Goal: Task Accomplishment & Management: Use online tool/utility

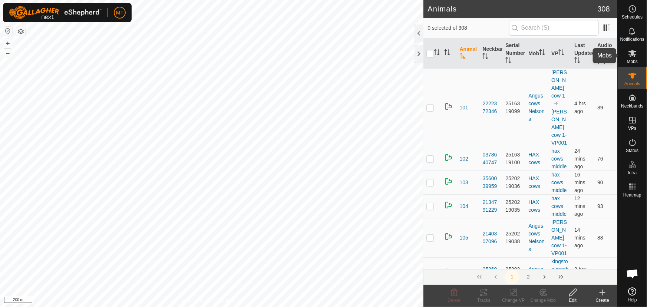
click at [633, 56] on icon at bounding box center [633, 53] width 8 height 7
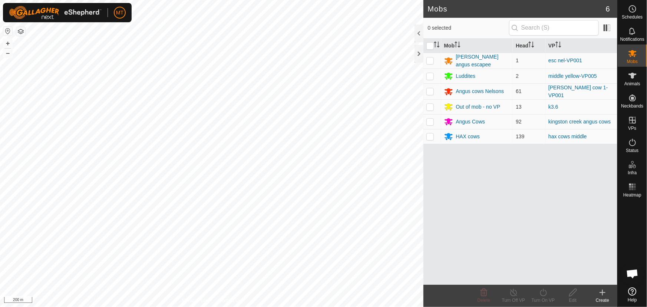
click at [601, 292] on icon at bounding box center [602, 292] width 9 height 9
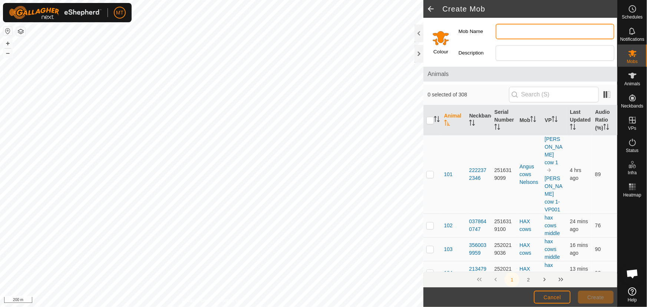
click at [507, 30] on input "Mob Name" at bounding box center [555, 32] width 119 height 16
click at [435, 42] on input "Select a color" at bounding box center [441, 38] width 18 height 18
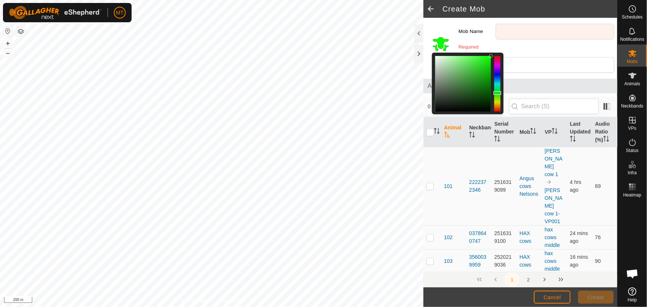
click at [497, 93] on div at bounding box center [497, 84] width 6 height 56
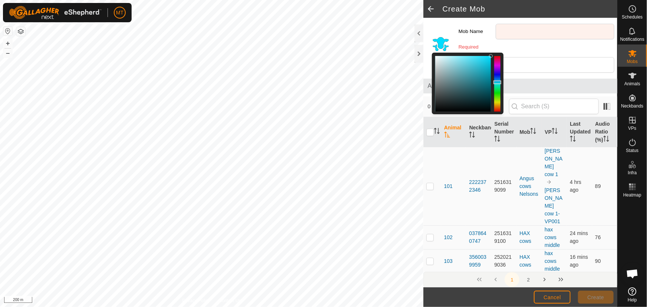
click at [498, 82] on div at bounding box center [497, 84] width 6 height 56
click at [520, 31] on input "Mob Name" at bounding box center [555, 32] width 119 height 16
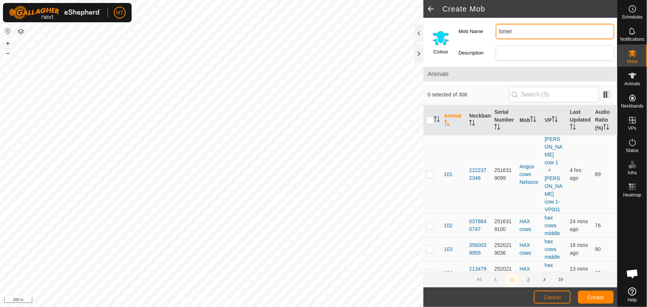
type input "loner"
click at [599, 297] on span "Create" at bounding box center [596, 298] width 17 height 6
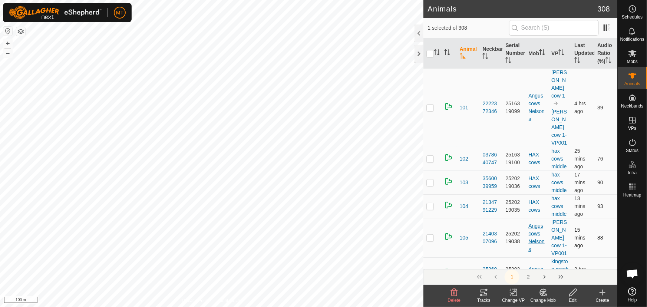
drag, startPoint x: 540, startPoint y: 294, endPoint x: 537, endPoint y: 220, distance: 73.9
click at [540, 293] on icon at bounding box center [543, 292] width 6 height 7
click at [558, 262] on link "Choose Mob..." at bounding box center [565, 260] width 73 height 15
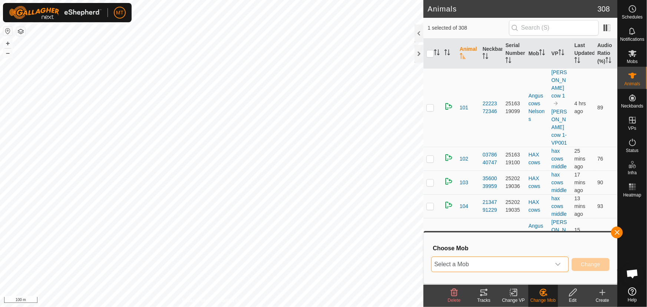
click at [507, 266] on span "Select a Mob" at bounding box center [491, 264] width 119 height 15
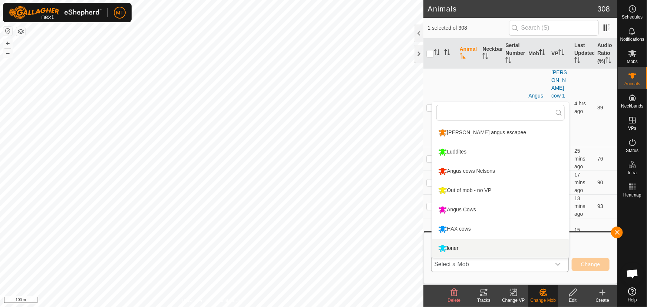
click at [471, 250] on li "loner" at bounding box center [500, 248] width 137 height 19
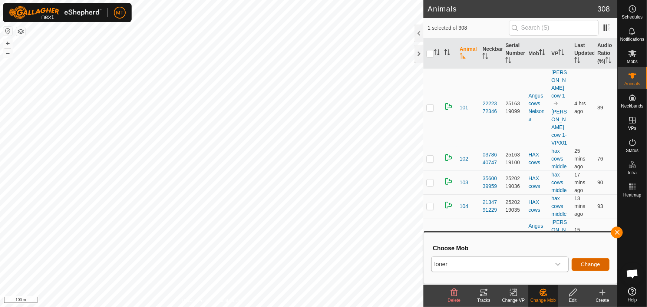
click at [591, 267] on span "Change" at bounding box center [590, 265] width 19 height 6
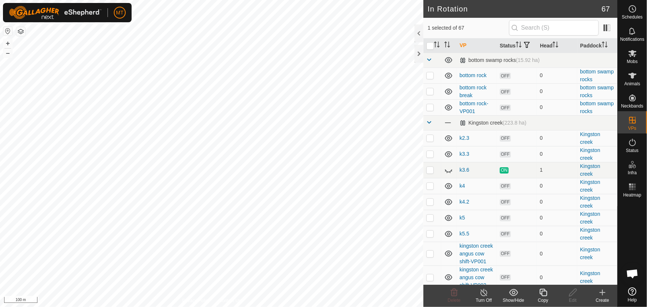
click at [543, 293] on icon at bounding box center [543, 292] width 9 height 9
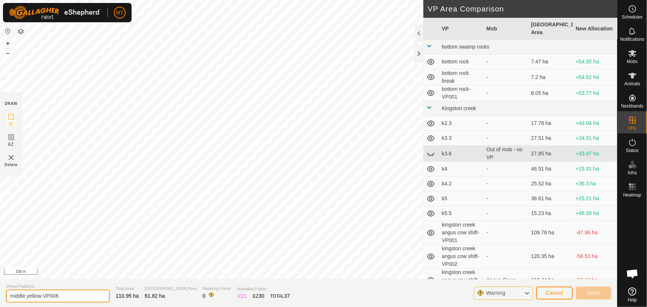
drag, startPoint x: 27, startPoint y: 295, endPoint x: 0, endPoint y: 298, distance: 27.7
click at [0, 298] on section "Virtual Paddock middle yellow-VP006 Total Area 110.95 ha Grazing Area 61.82 ha …" at bounding box center [309, 293] width 618 height 28
type input "loner"
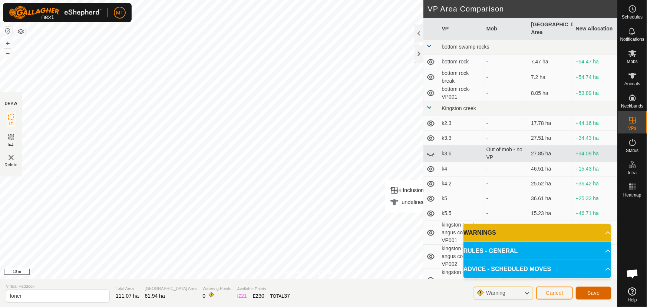
click at [600, 292] on span "Save" at bounding box center [594, 293] width 13 height 6
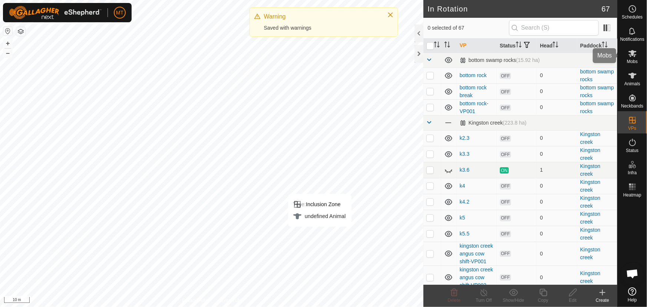
click at [628, 55] on es-mob-svg-icon at bounding box center [632, 53] width 13 height 12
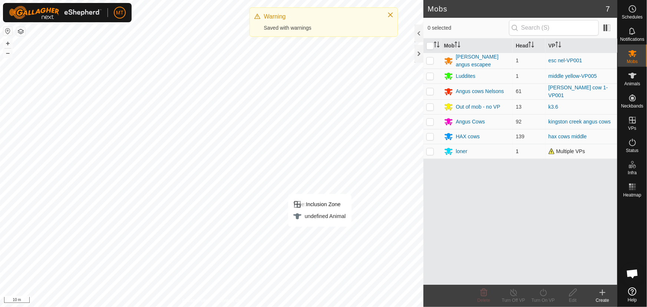
click at [431, 149] on p-checkbox at bounding box center [430, 151] width 7 height 6
checkbox input "true"
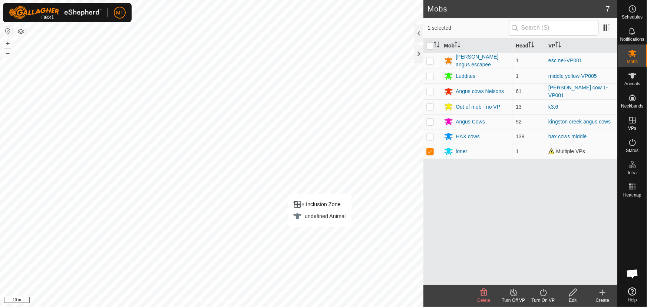
click at [544, 299] on div "Turn On VP" at bounding box center [544, 300] width 30 height 7
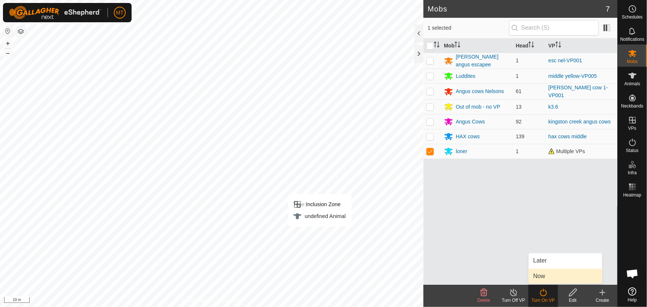
click at [545, 273] on link "Now" at bounding box center [565, 276] width 73 height 15
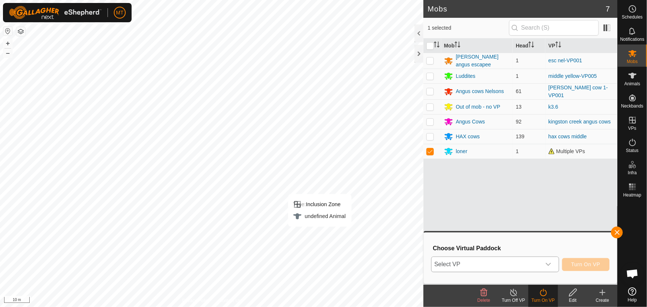
click at [483, 262] on span "Select VP" at bounding box center [486, 264] width 109 height 15
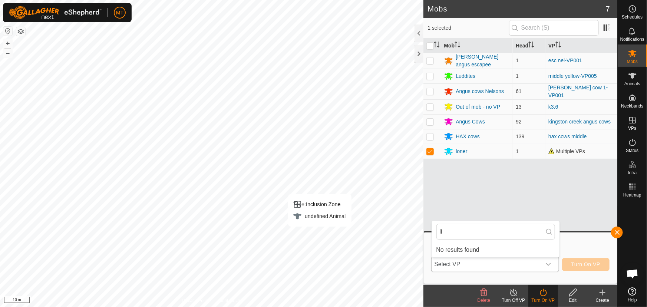
type input "l"
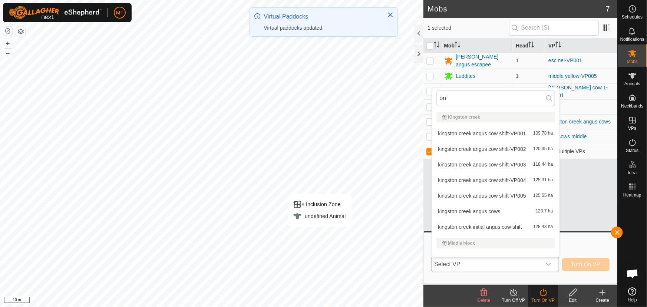
type input "o"
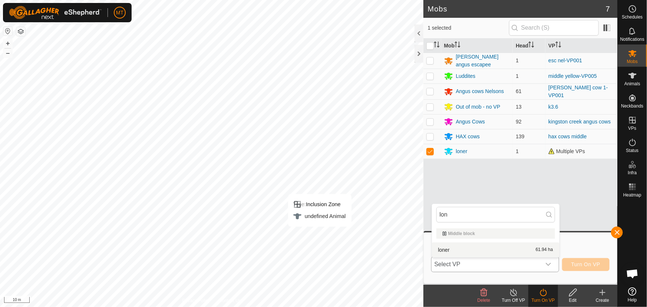
type input "lon"
click at [456, 248] on li "loner 61.94 ha" at bounding box center [496, 250] width 128 height 15
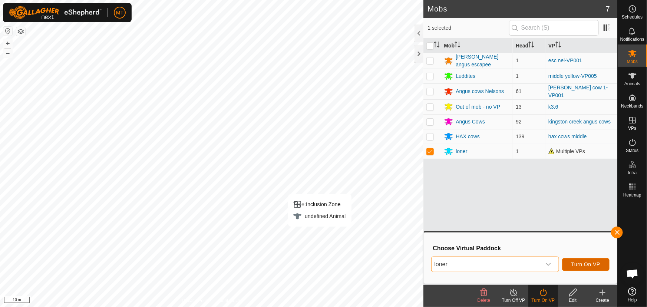
click at [571, 261] on button "Turn On VP" at bounding box center [585, 264] width 47 height 13
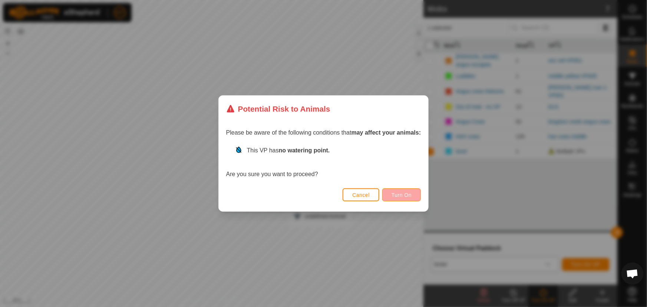
drag, startPoint x: 406, startPoint y: 187, endPoint x: 402, endPoint y: 191, distance: 5.2
click at [405, 187] on div "Cancel Turn On" at bounding box center [324, 198] width 210 height 25
click at [404, 193] on span "Turn On" at bounding box center [402, 195] width 20 height 6
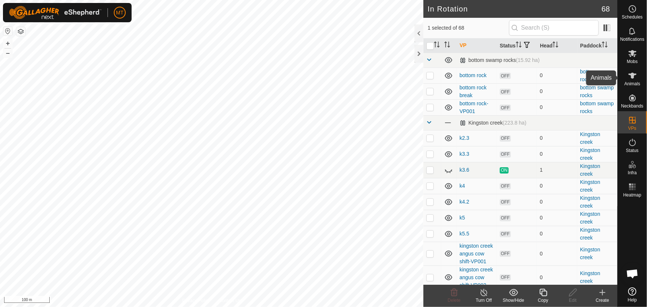
click at [631, 73] on icon at bounding box center [633, 76] width 8 height 6
